Goal: Task Accomplishment & Management: Manage account settings

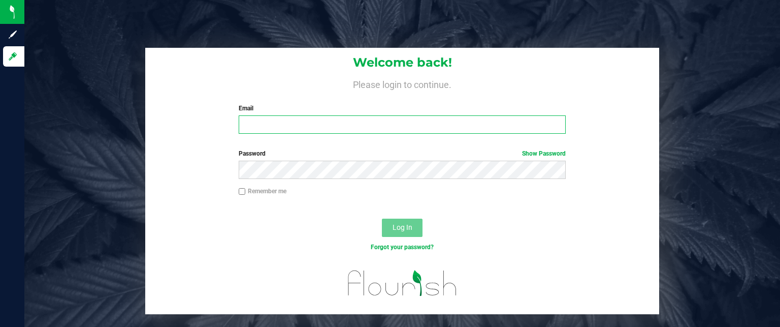
click at [276, 131] on input "Email" at bounding box center [403, 124] width 328 height 18
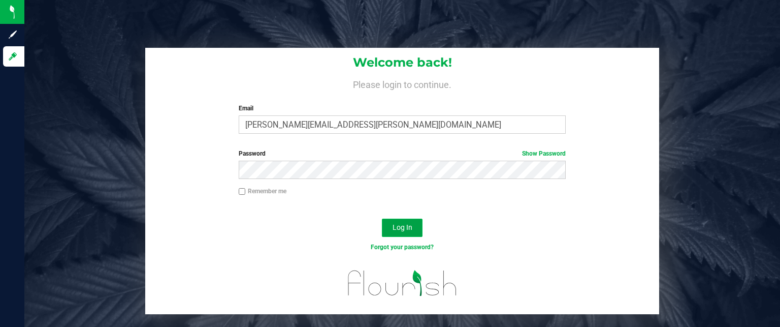
click at [401, 227] on span "Log In" at bounding box center [403, 227] width 20 height 8
click at [403, 221] on button "Log In" at bounding box center [402, 227] width 41 height 18
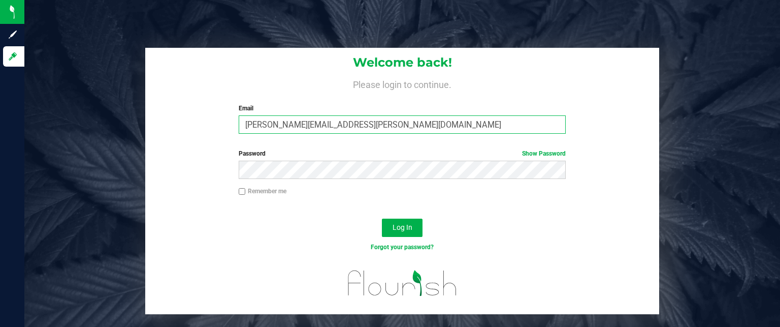
click at [353, 123] on input "[PERSON_NAME][EMAIL_ADDRESS][PERSON_NAME][DOMAIN_NAME]" at bounding box center [403, 124] width 328 height 18
type input "[EMAIL_ADDRESS][DOMAIN_NAME]"
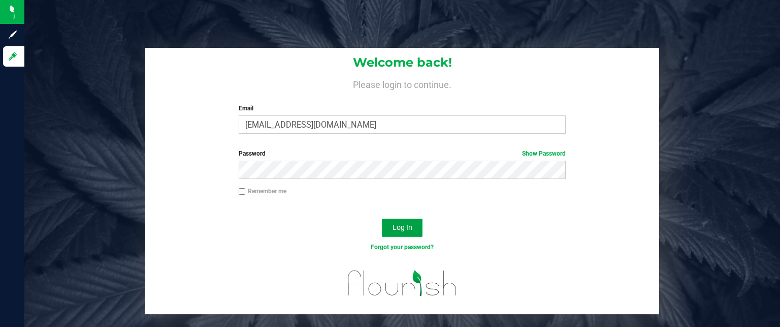
click at [400, 223] on span "Log In" at bounding box center [403, 227] width 20 height 8
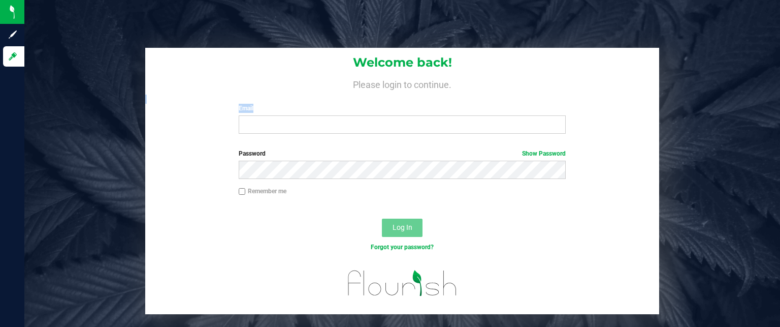
drag, startPoint x: 633, startPoint y: 92, endPoint x: 553, endPoint y: 135, distance: 90.9
click at [553, 135] on div "Welcome back! Please login to continue. Email Required Please format your email…" at bounding box center [402, 95] width 514 height 94
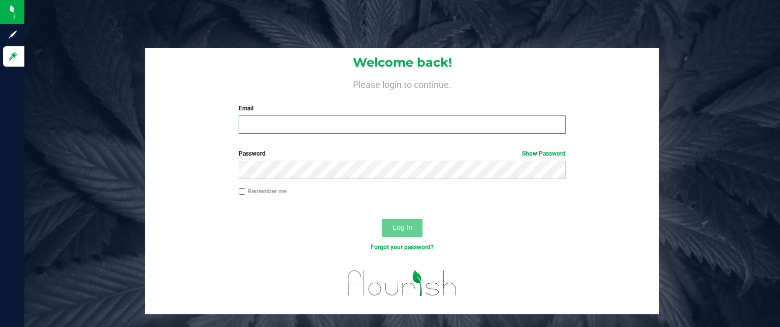
click at [295, 126] on input "Email" at bounding box center [403, 124] width 328 height 18
type input "[PERSON_NAME][EMAIL_ADDRESS][PERSON_NAME][DOMAIN_NAME]"
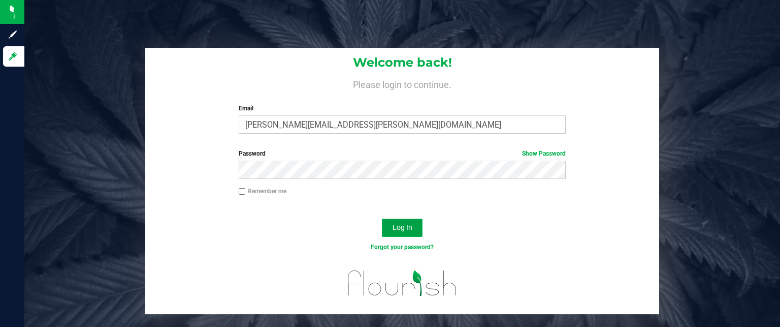
click at [402, 227] on span "Log In" at bounding box center [403, 227] width 20 height 8
click at [563, 152] on link "Show Password" at bounding box center [544, 153] width 44 height 7
click at [542, 150] on link "Hide Password" at bounding box center [545, 153] width 41 height 7
click at [408, 223] on span "Log In" at bounding box center [403, 227] width 20 height 8
